Goal: Navigation & Orientation: Find specific page/section

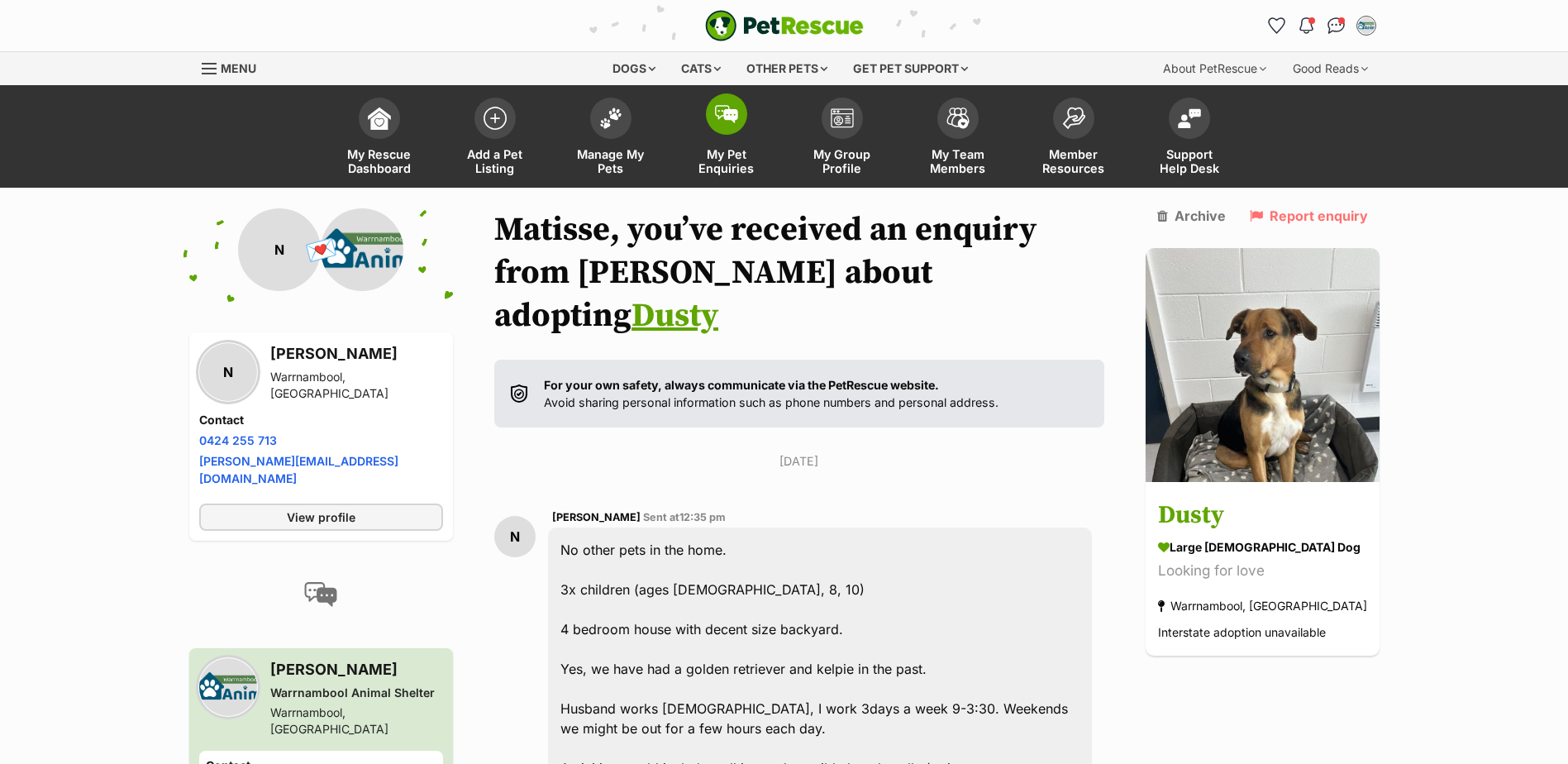
click at [751, 133] on link "My Pet Enquiries" at bounding box center [726, 139] width 115 height 98
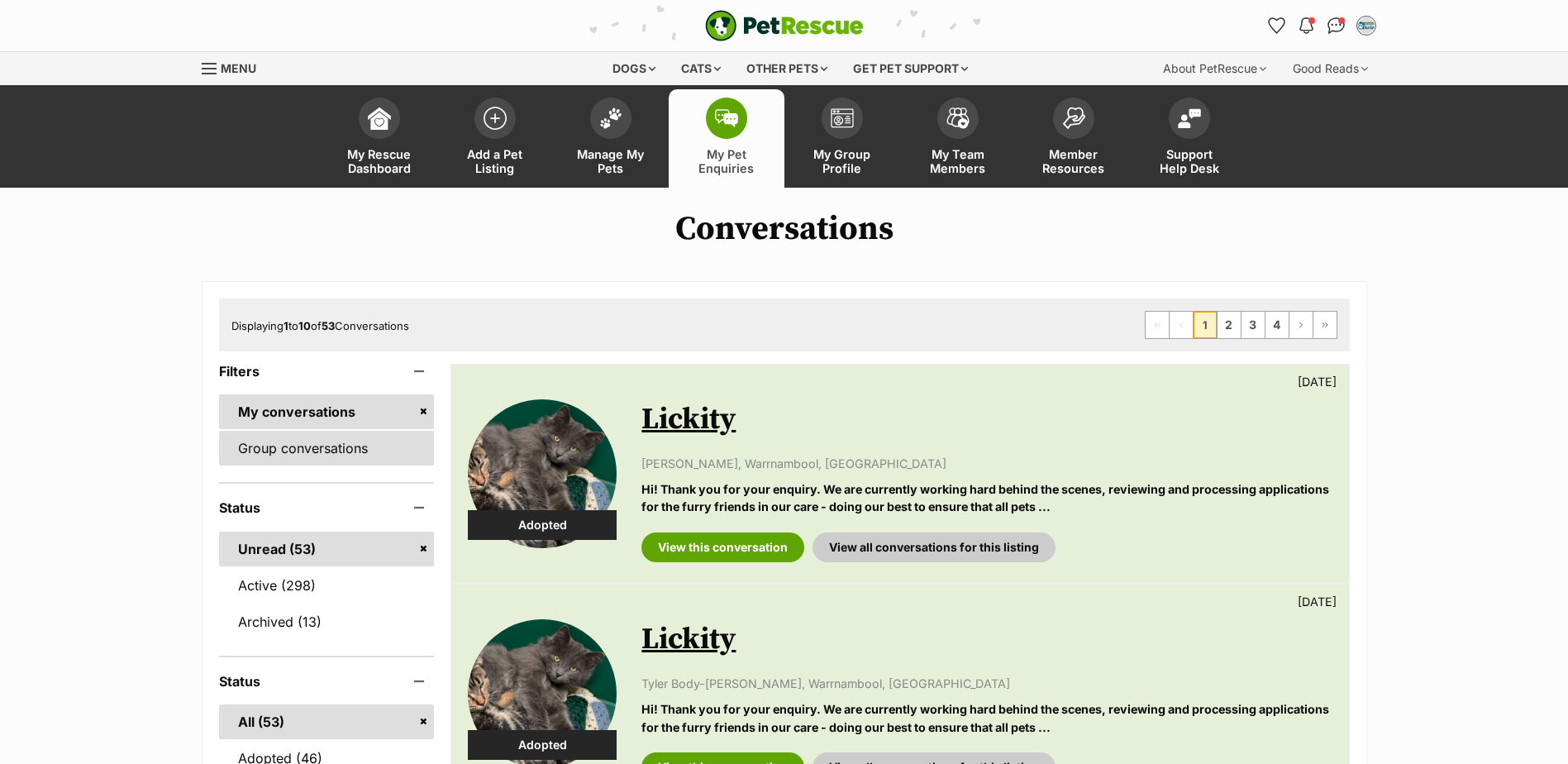
click at [256, 448] on link "Group conversations" at bounding box center [326, 448] width 215 height 34
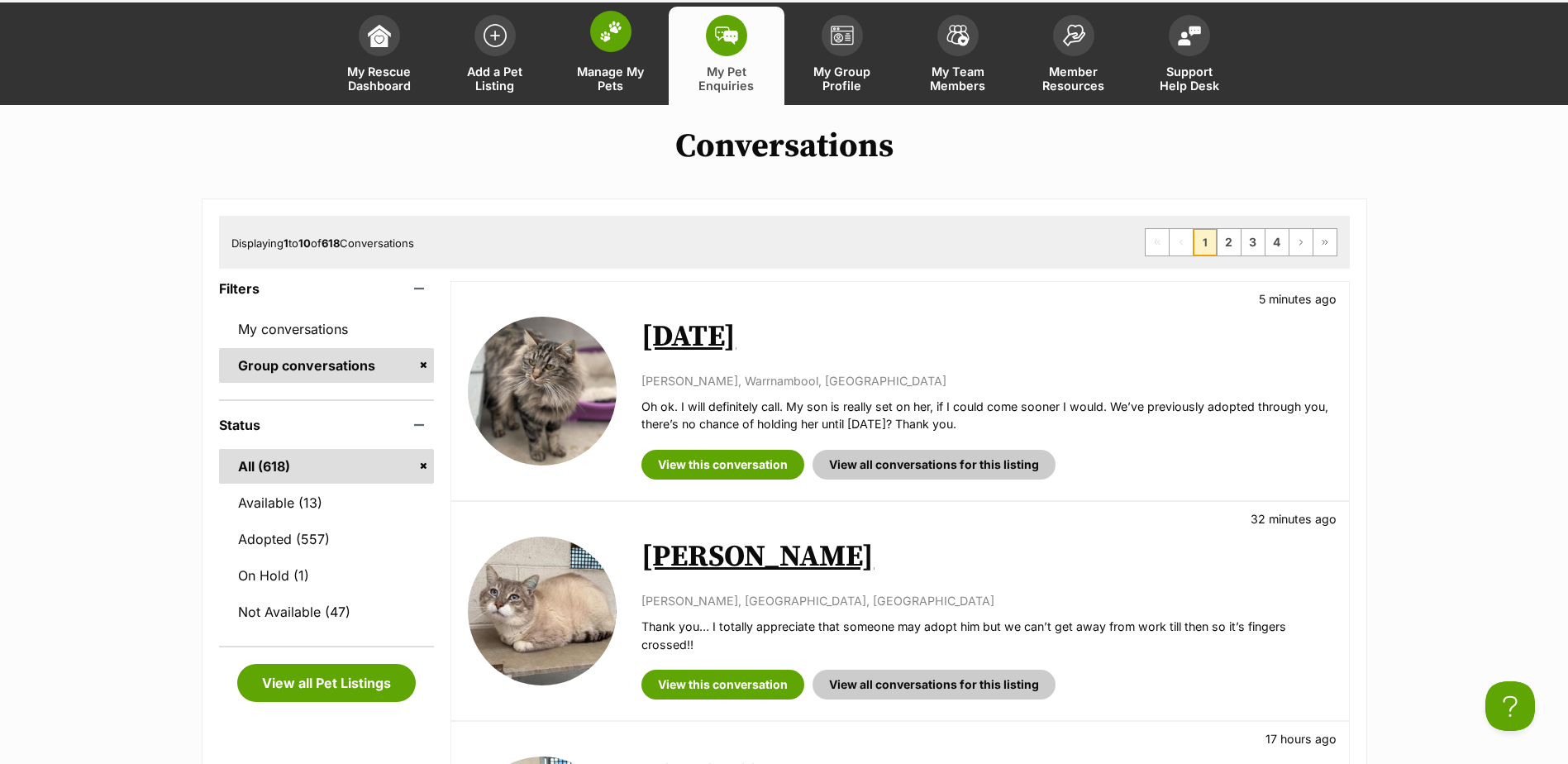
click at [578, 53] on link "Manage My Pets" at bounding box center [610, 56] width 115 height 98
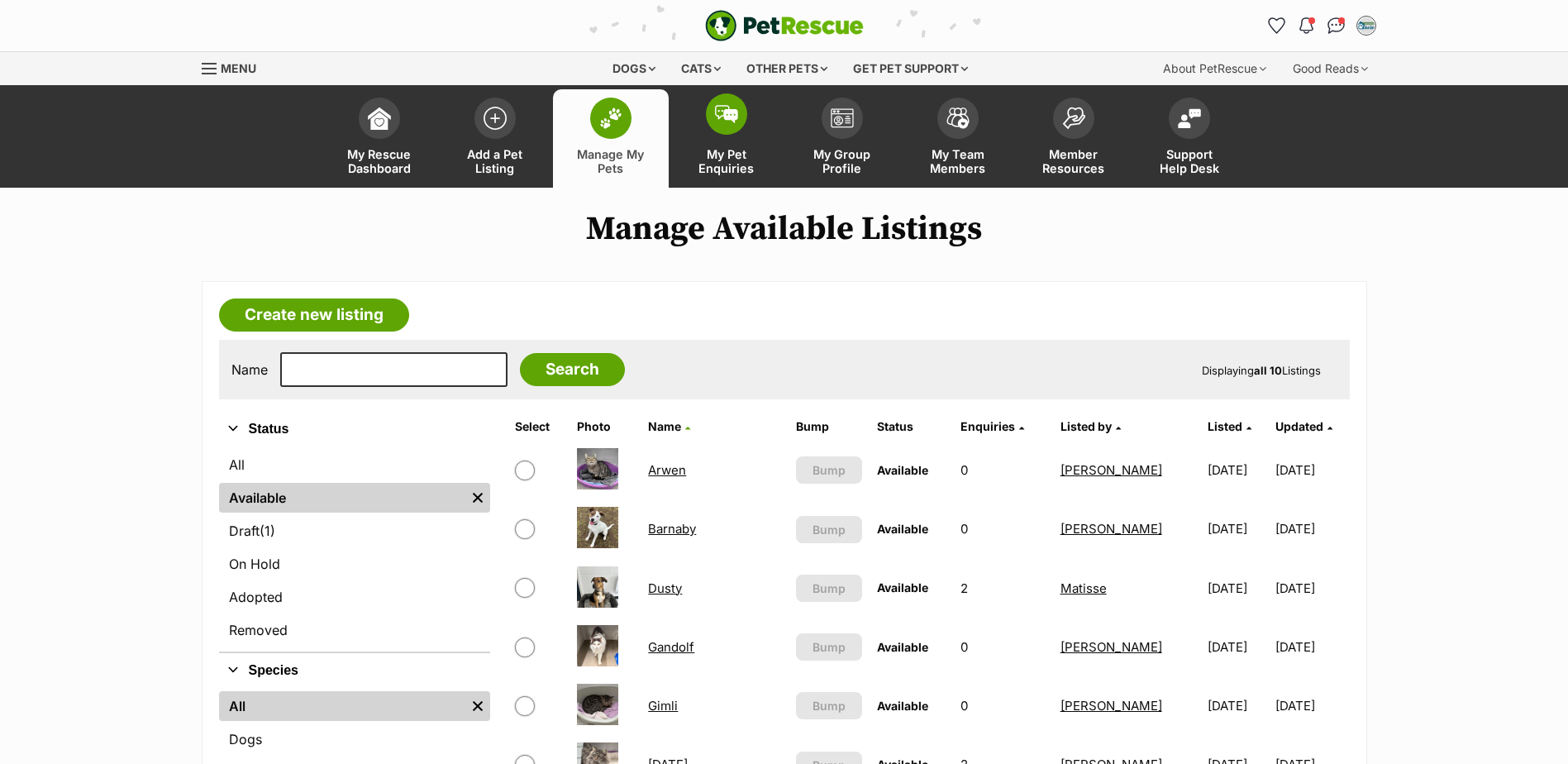
click at [715, 132] on span at bounding box center [727, 114] width 41 height 41
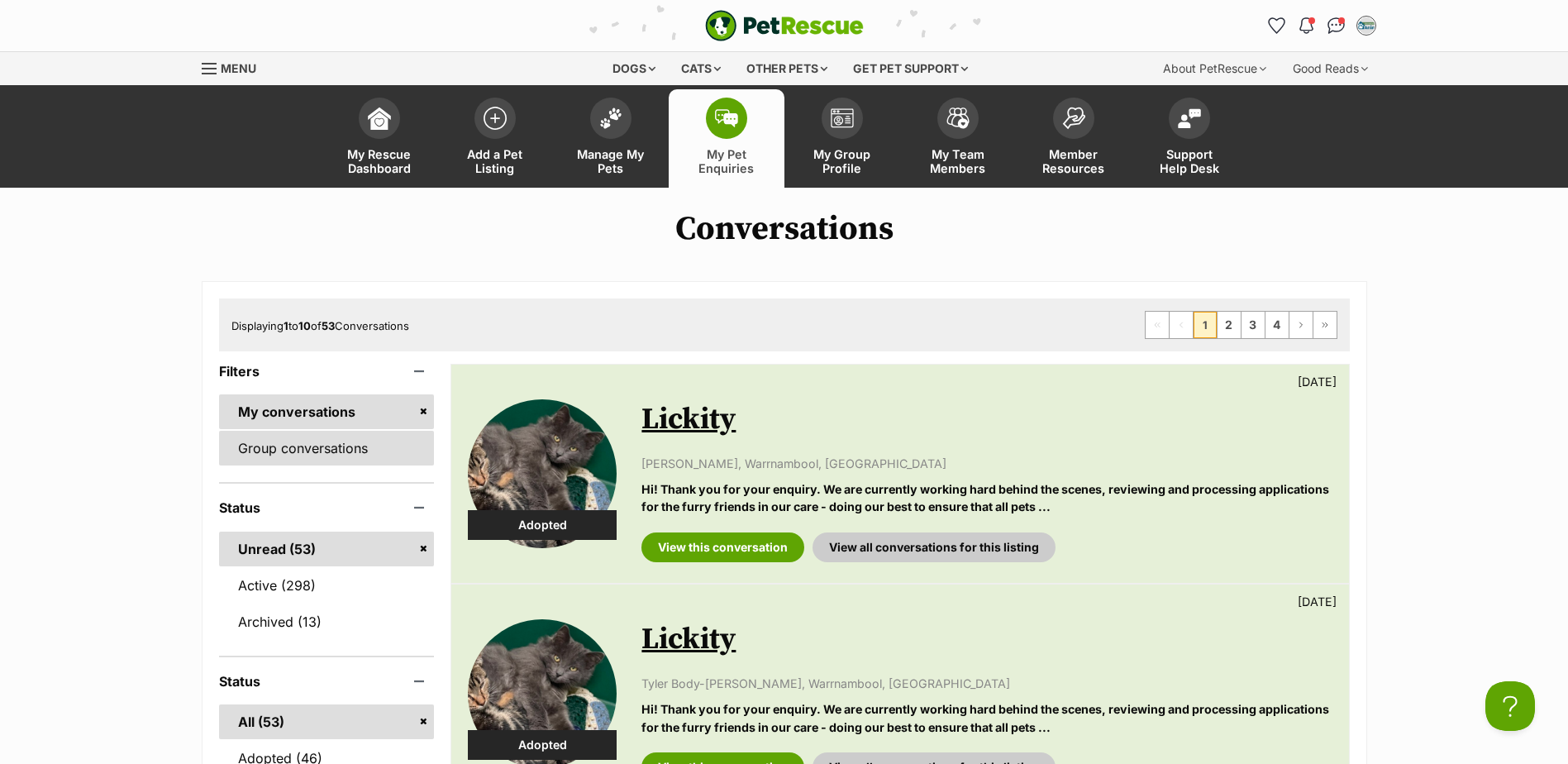
click at [344, 436] on link "Group conversations" at bounding box center [326, 448] width 215 height 34
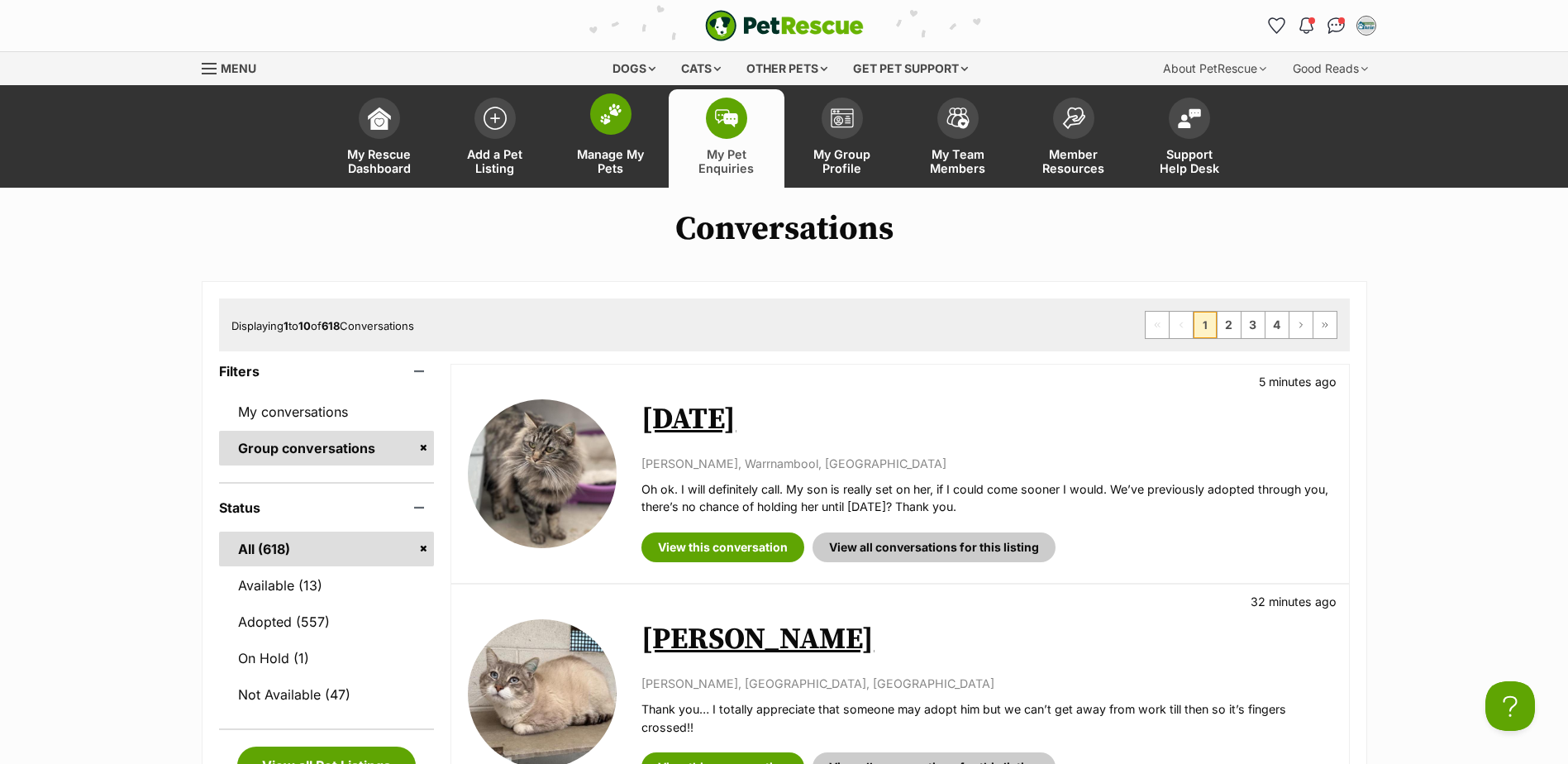
click at [606, 151] on span "Manage My Pets" at bounding box center [610, 161] width 74 height 28
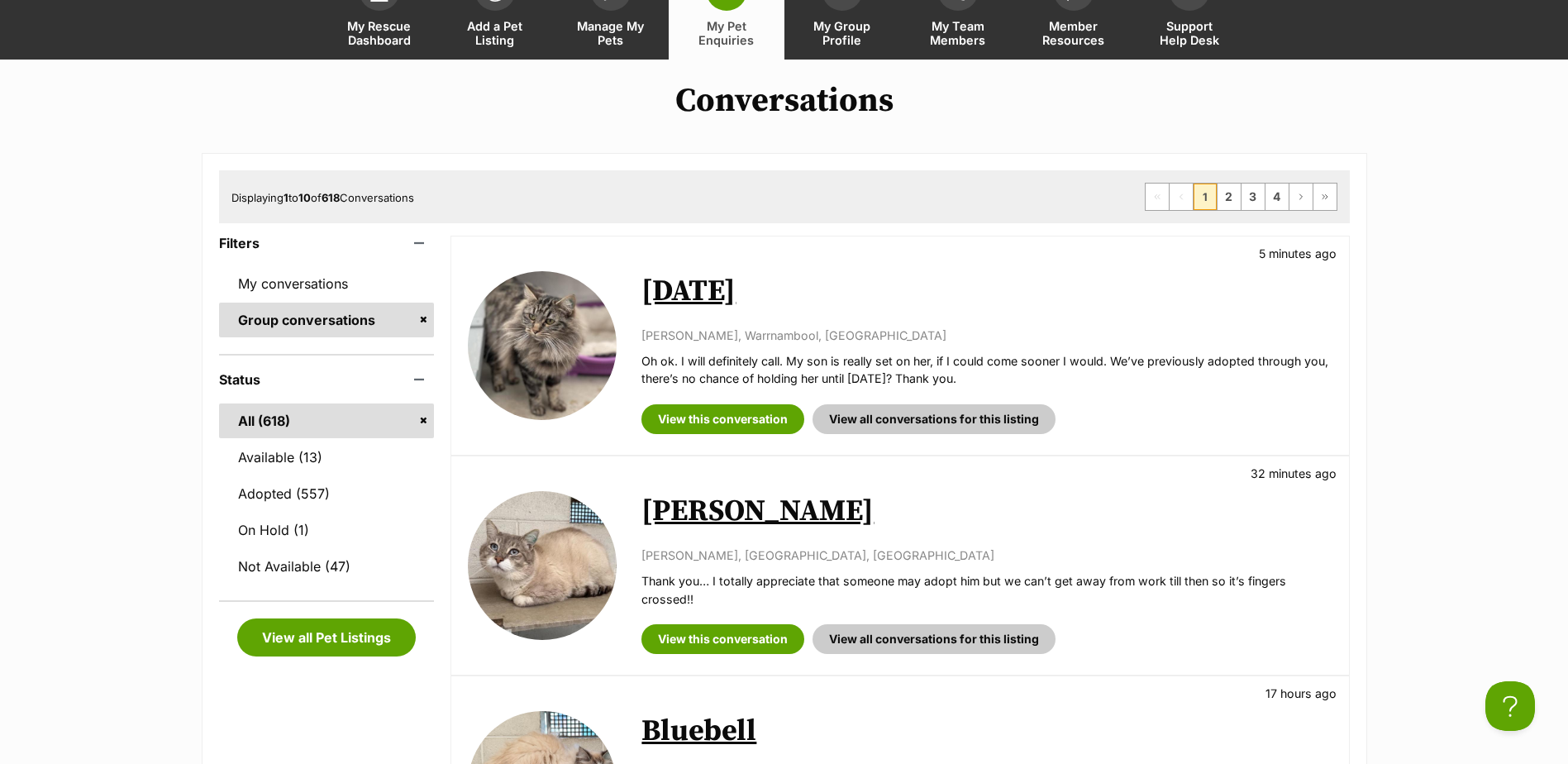
scroll to position [248, 0]
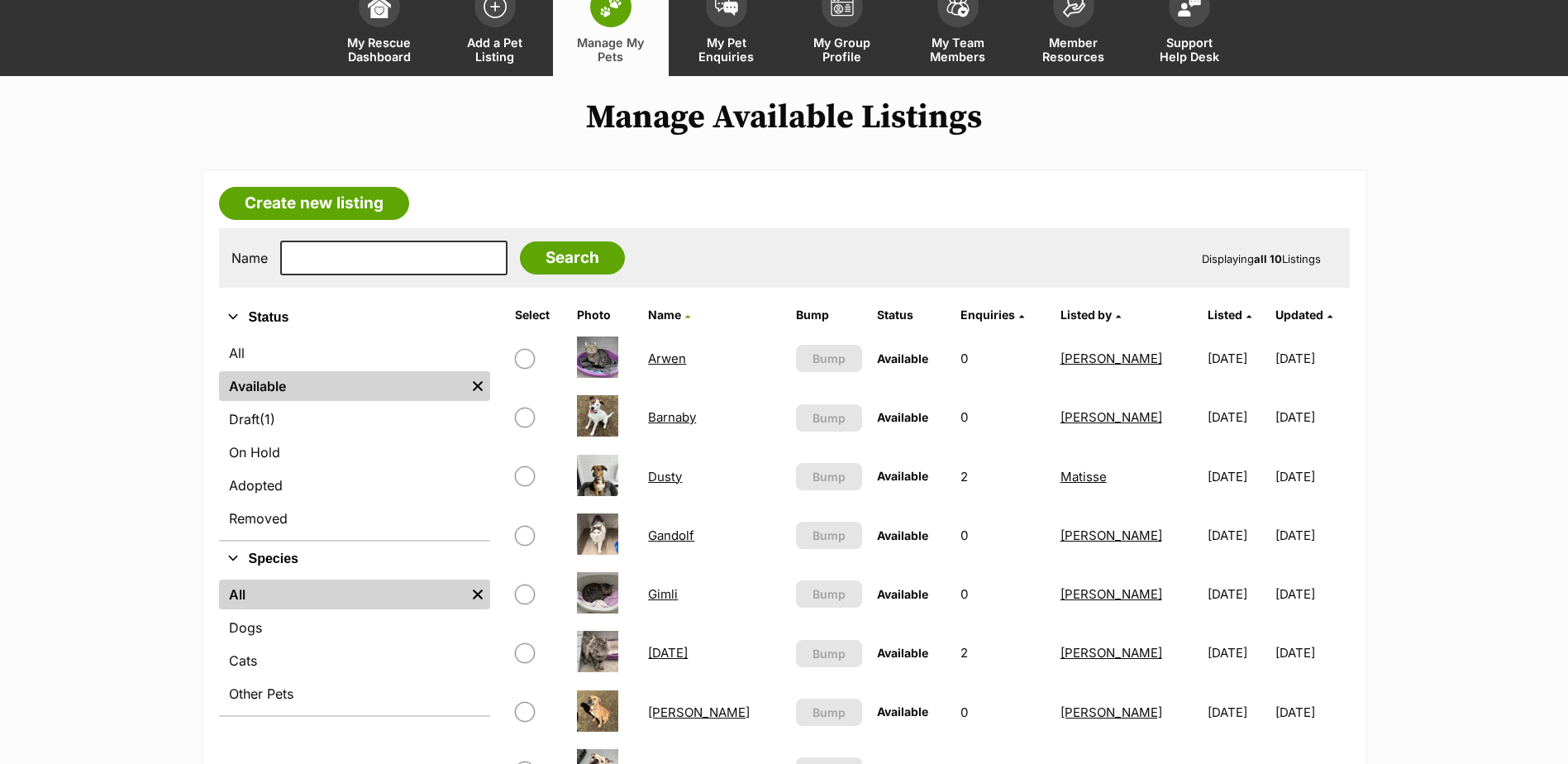
scroll to position [331, 0]
